Goal: Complete application form

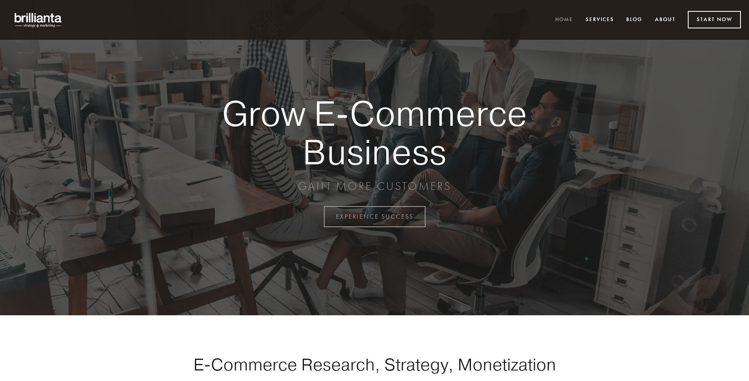
scroll to position [2125, 0]
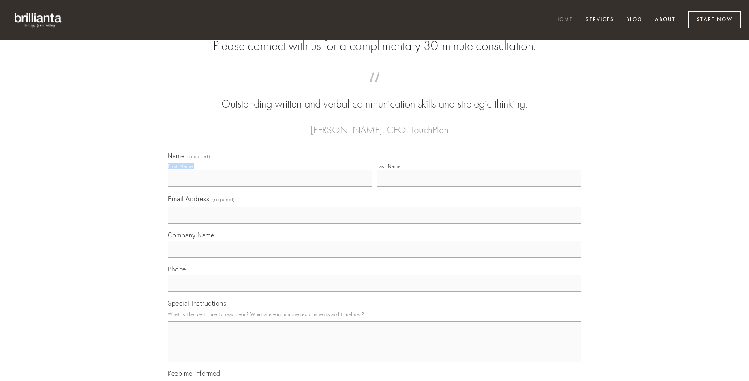
type input "[PERSON_NAME]"
click at [479, 186] on input "Last Name" at bounding box center [479, 177] width 205 height 17
type input "[PERSON_NAME]"
click at [375, 223] on input "Email Address (required)" at bounding box center [374, 214] width 413 height 17
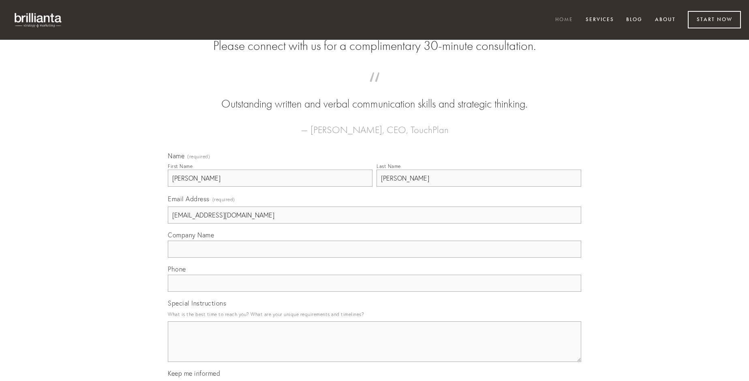
type input "[EMAIL_ADDRESS][DOMAIN_NAME]"
click at [375, 257] on input "Company Name" at bounding box center [374, 248] width 413 height 17
type input "demulceo"
click at [375, 291] on input "text" at bounding box center [374, 282] width 413 height 17
click at [375, 349] on textarea "Special Instructions" at bounding box center [374, 341] width 413 height 41
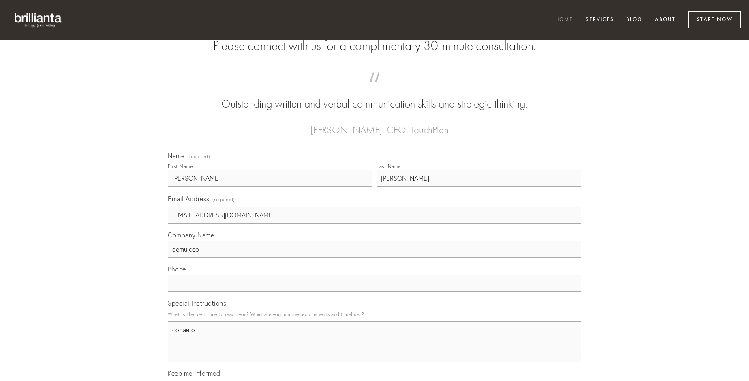
type textarea "cohaero"
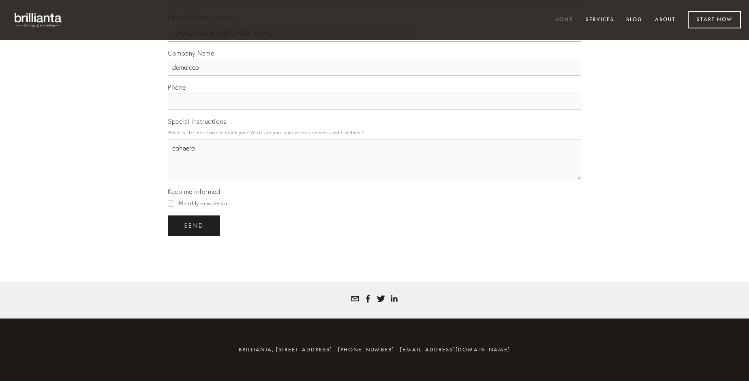
click at [195, 225] on span "send" at bounding box center [194, 225] width 20 height 7
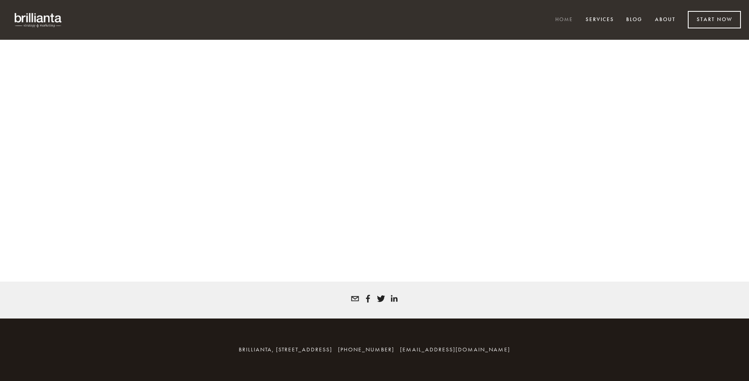
scroll to position [2114, 0]
